Goal: Information Seeking & Learning: Learn about a topic

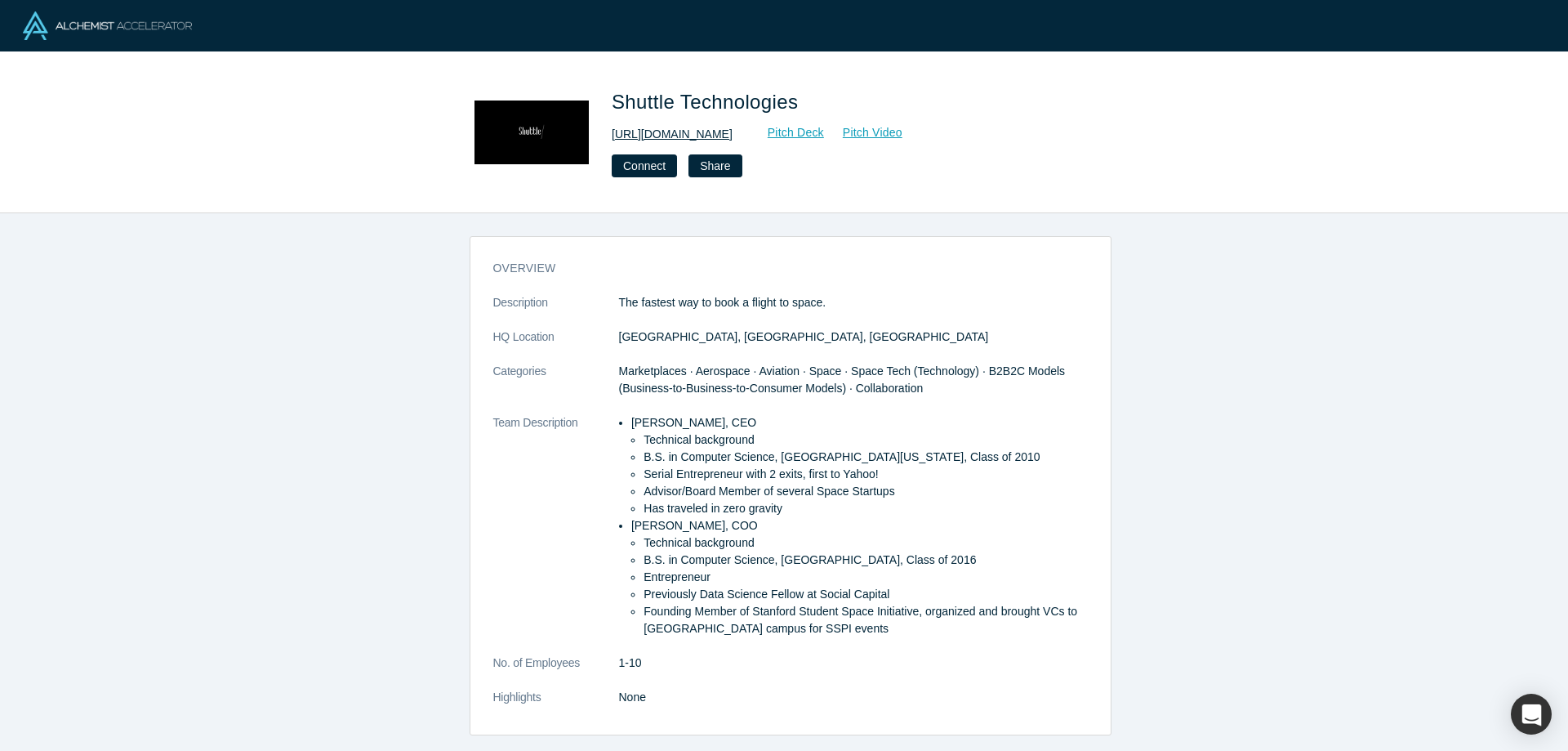
drag, startPoint x: 727, startPoint y: 132, endPoint x: 612, endPoint y: 138, distance: 115.2
click at [612, 138] on div "http://www.shuttle.io/ Pitch Deck Pitch Video" at bounding box center [841, 135] width 458 height 17
copy link "http://www.shuttle.io/"
click at [657, 130] on link "http://www.shuttle.io/" at bounding box center [672, 135] width 121 height 17
click at [1155, 296] on div "overview Description The fastest way to book a flight to space. HQ Location San…" at bounding box center [790, 488] width 1580 height 550
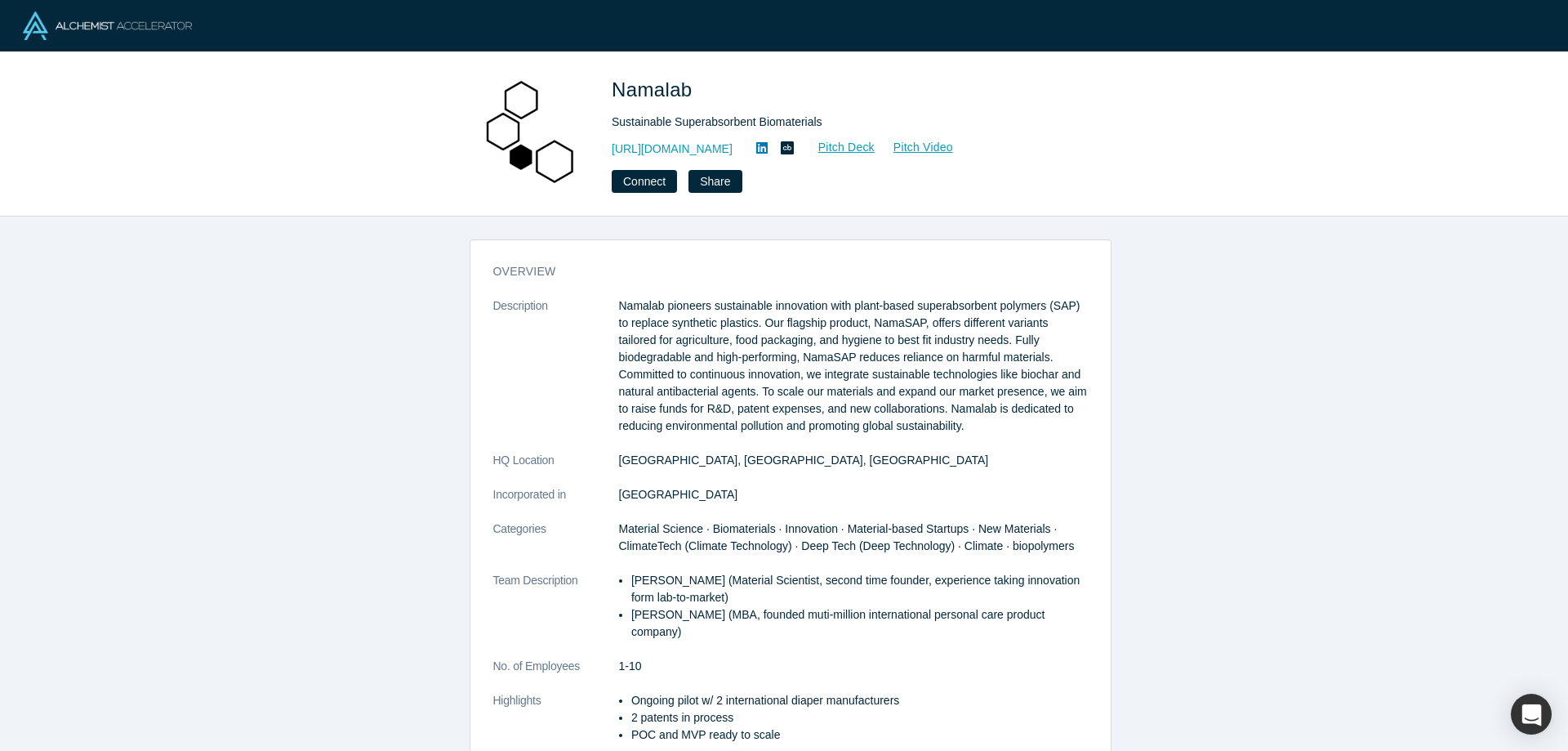
drag, startPoint x: 741, startPoint y: 149, endPoint x: 611, endPoint y: 144, distance: 130.1
click at [611, 144] on div "Namalab Sustainable Superabsorbent Biomaterials [URL][DOMAIN_NAME] Pitch Deck P…" at bounding box center [784, 134] width 642 height 118
copy link "[URL][DOMAIN_NAME]"
